Goal: Information Seeking & Learning: Learn about a topic

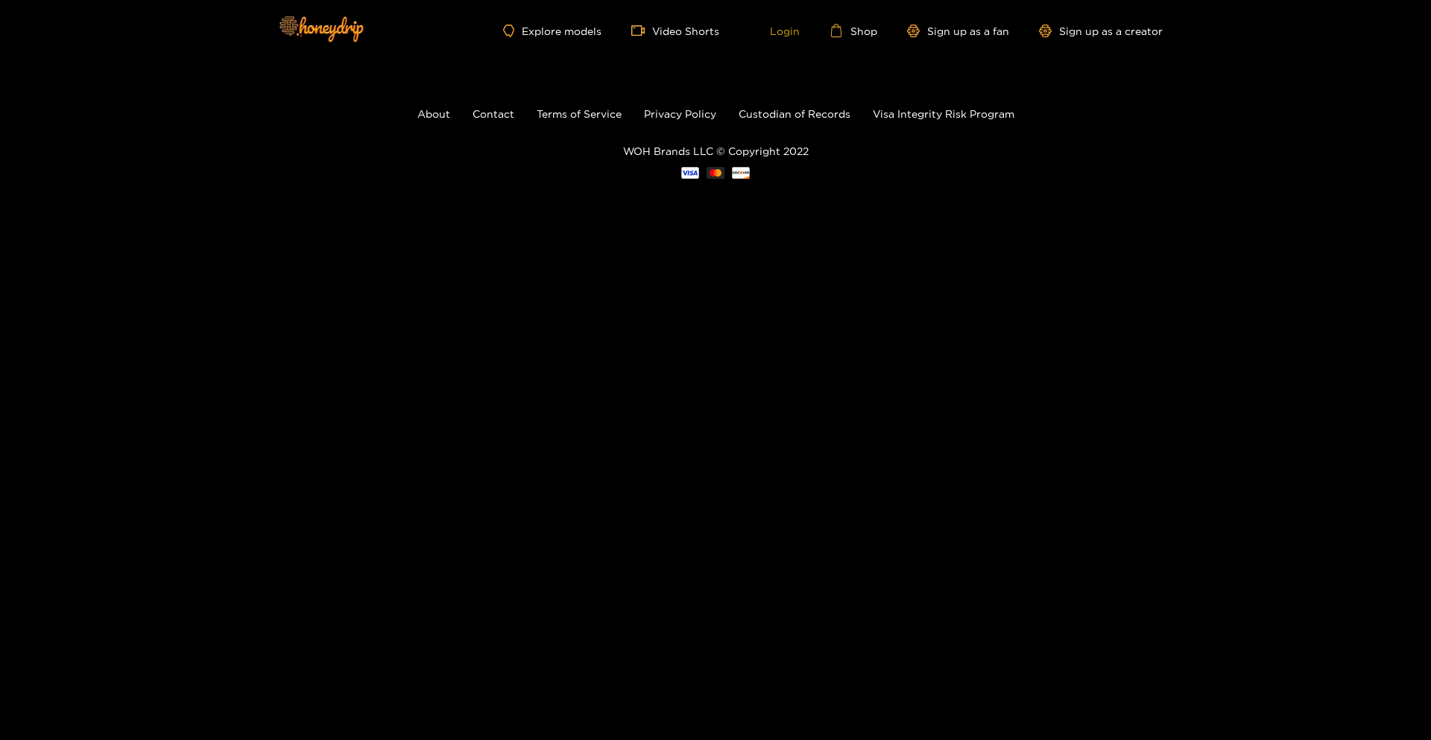
click at [797, 29] on link "Login" at bounding box center [774, 30] width 51 height 13
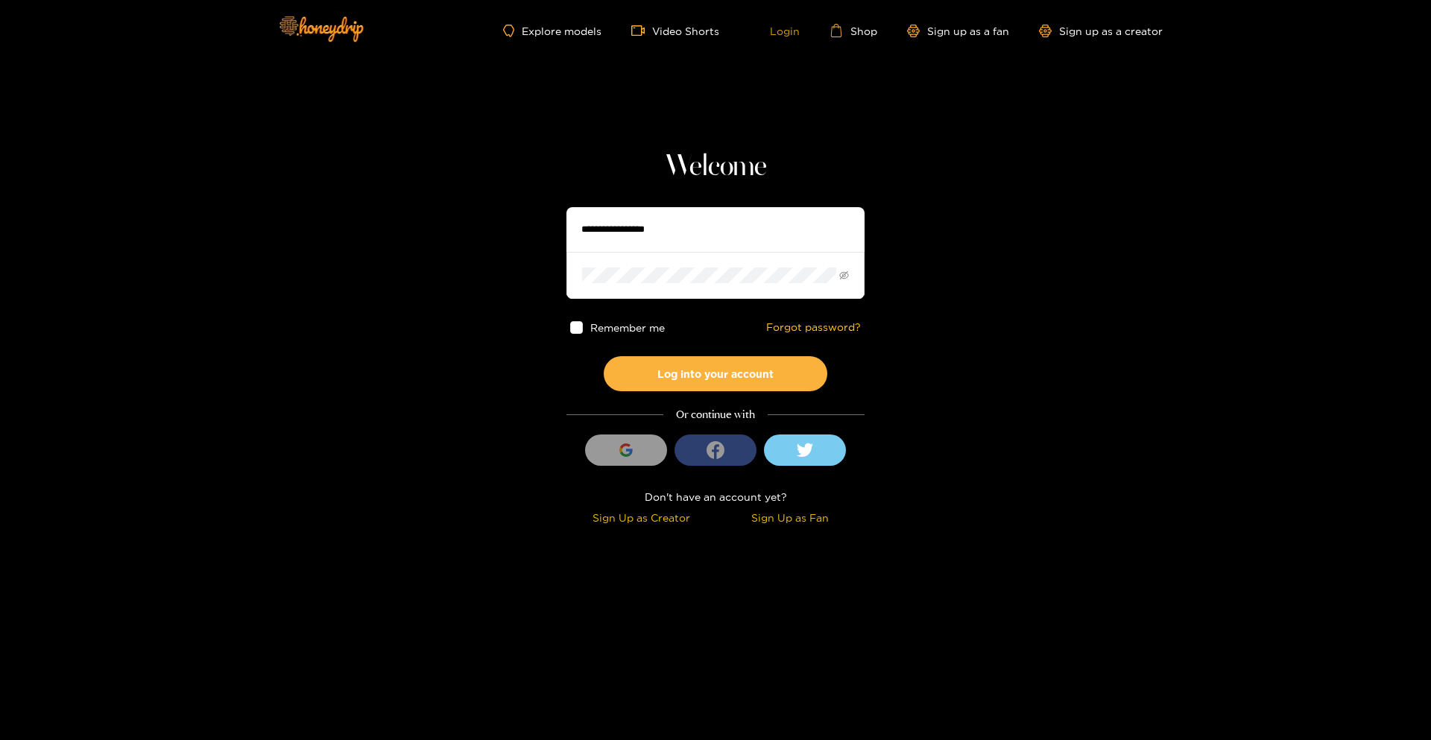
click at [797, 29] on link "Login" at bounding box center [774, 30] width 51 height 13
click at [867, 22] on div "Explore models Video Shorts Login Shop Sign up as a fan Sign up as a creator" at bounding box center [715, 30] width 894 height 61
click at [866, 25] on link "Shop" at bounding box center [853, 30] width 48 height 13
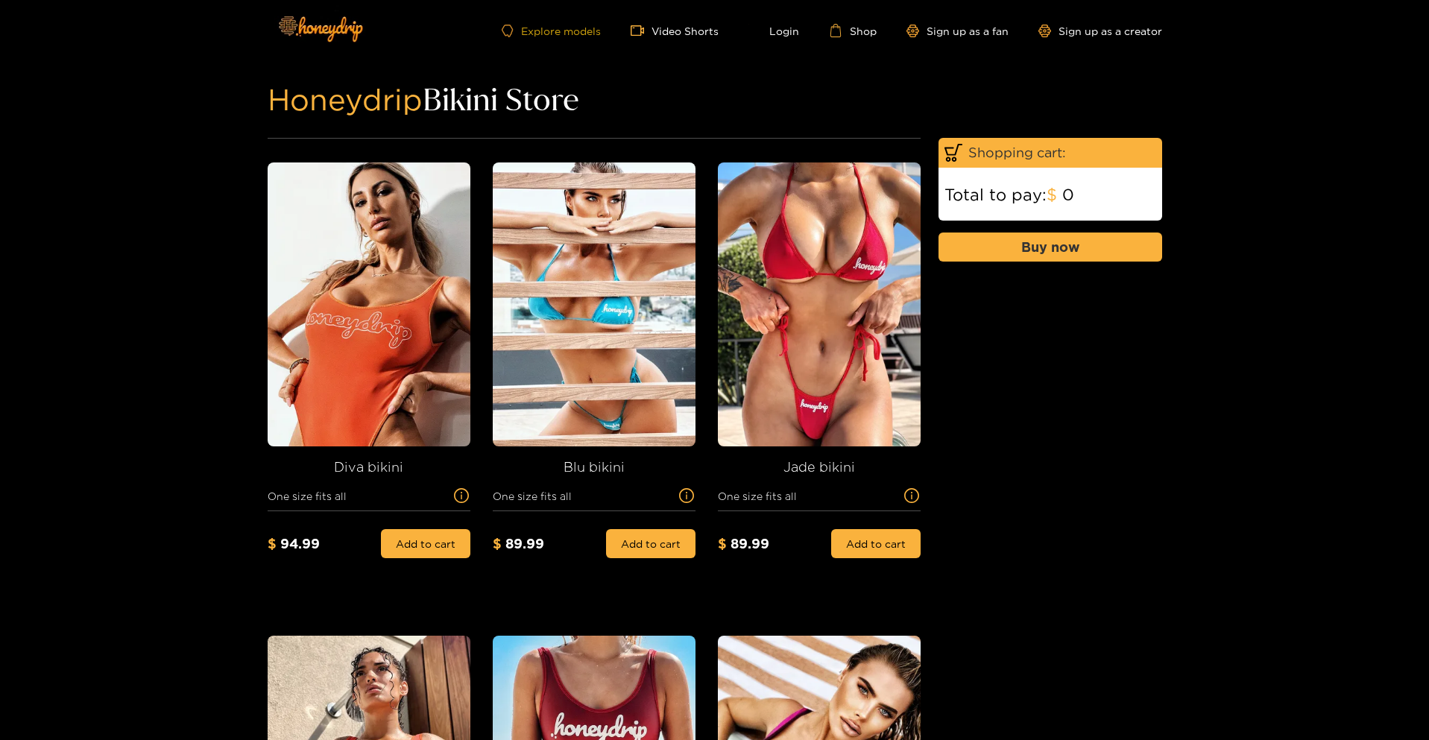
click at [566, 25] on link "Explore models" at bounding box center [551, 31] width 98 height 13
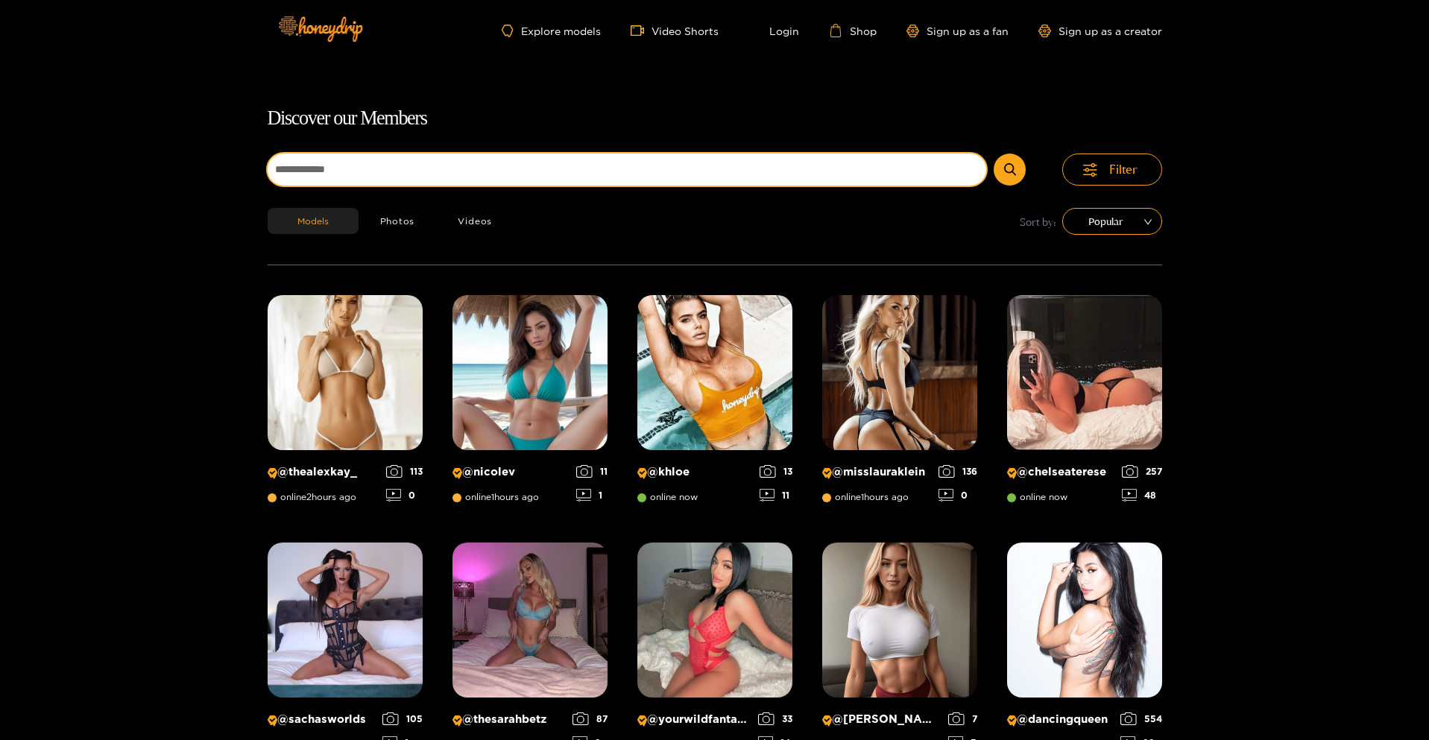
click at [575, 154] on input at bounding box center [627, 170] width 719 height 32
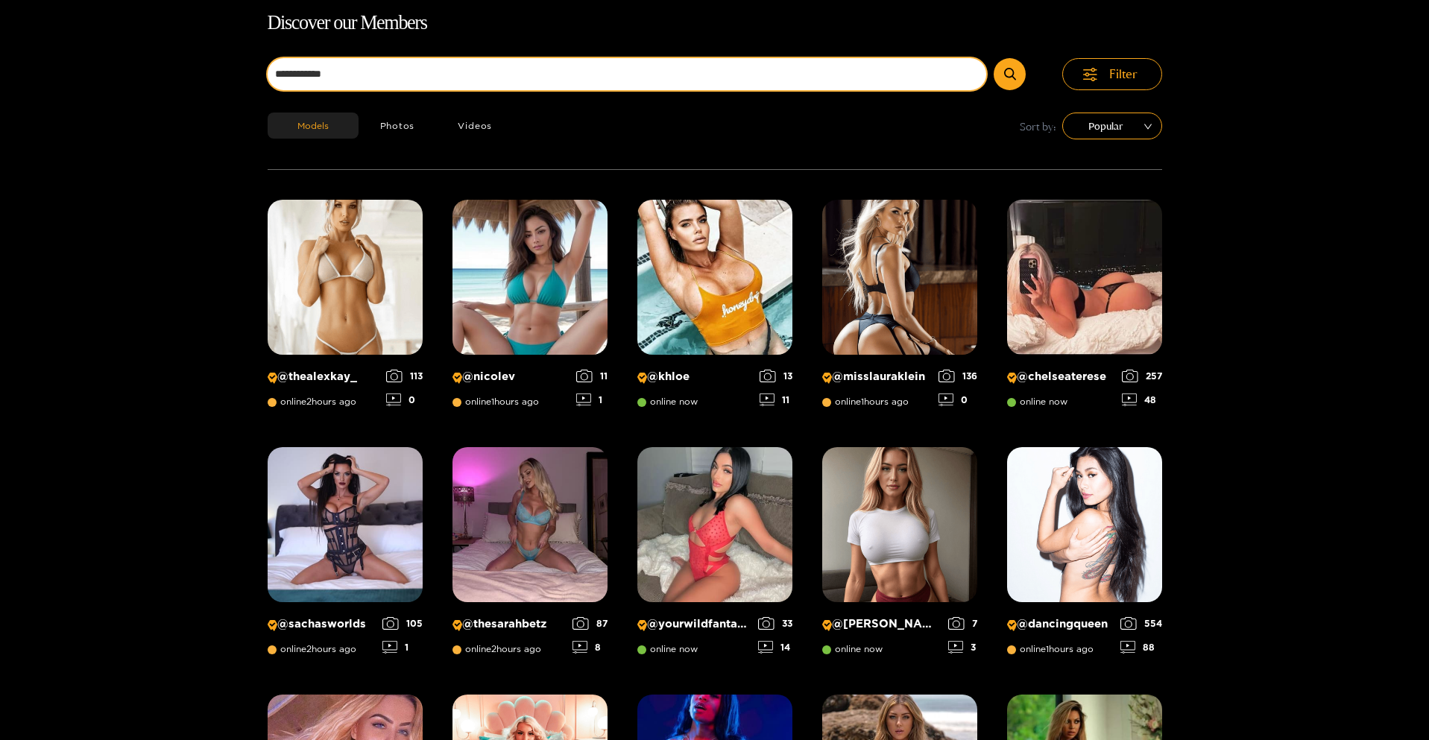
type input "**********"
click at [993, 58] on button "submit" at bounding box center [1009, 74] width 32 height 32
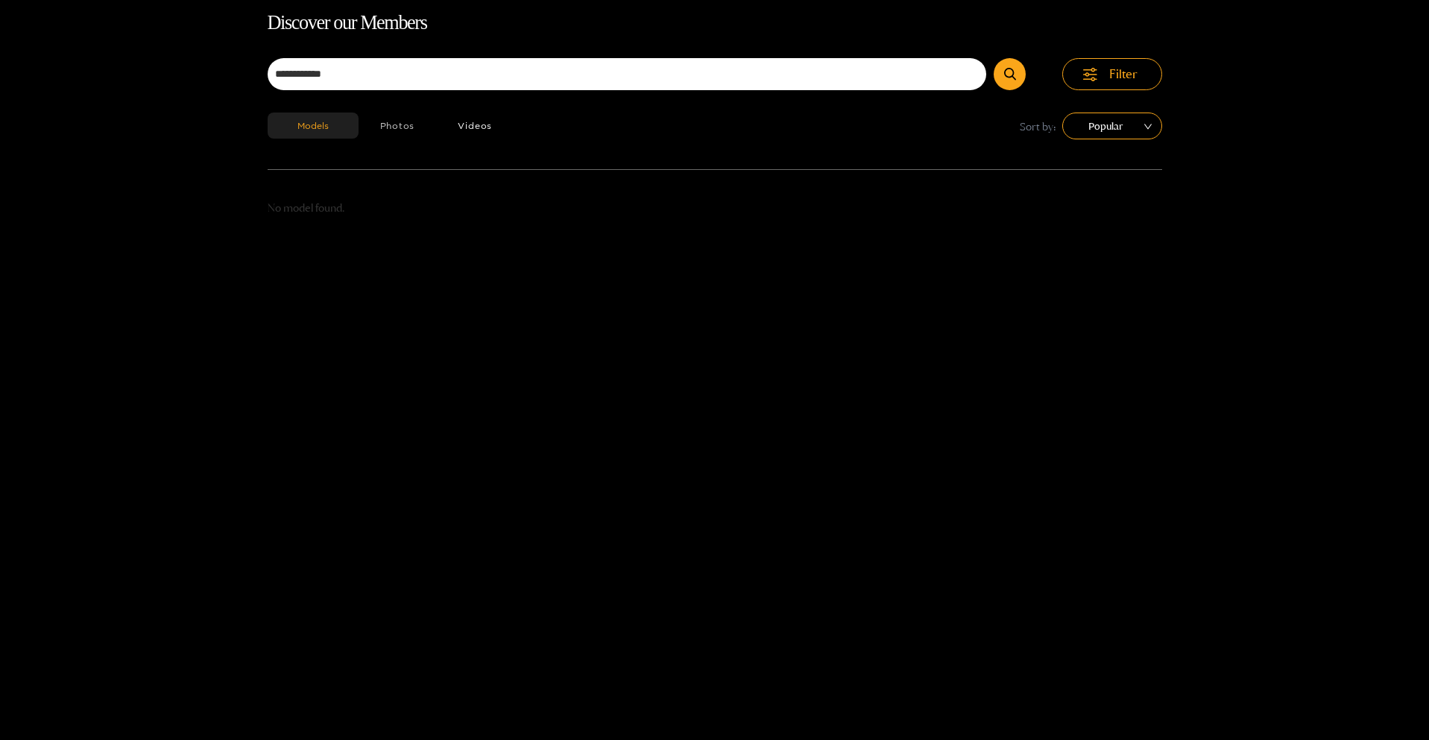
click at [389, 121] on button "Photos" at bounding box center [397, 126] width 78 height 26
click at [487, 133] on button "Videos" at bounding box center [475, 126] width 78 height 26
